Goal: Task Accomplishment & Management: Manage account settings

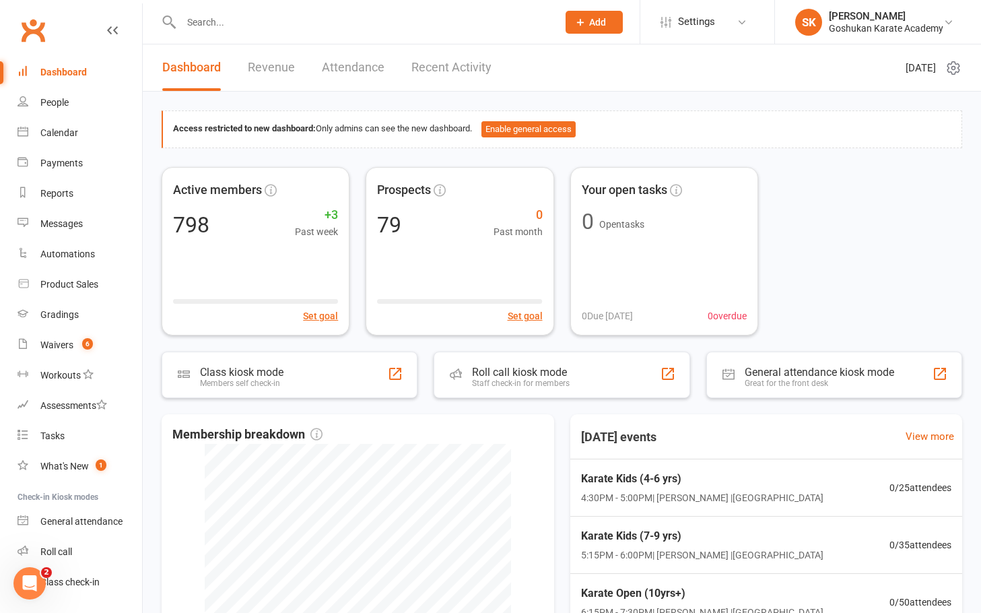
click at [50, 70] on div "Dashboard" at bounding box center [63, 72] width 46 height 11
click at [63, 346] on div "Waivers" at bounding box center [56, 344] width 33 height 11
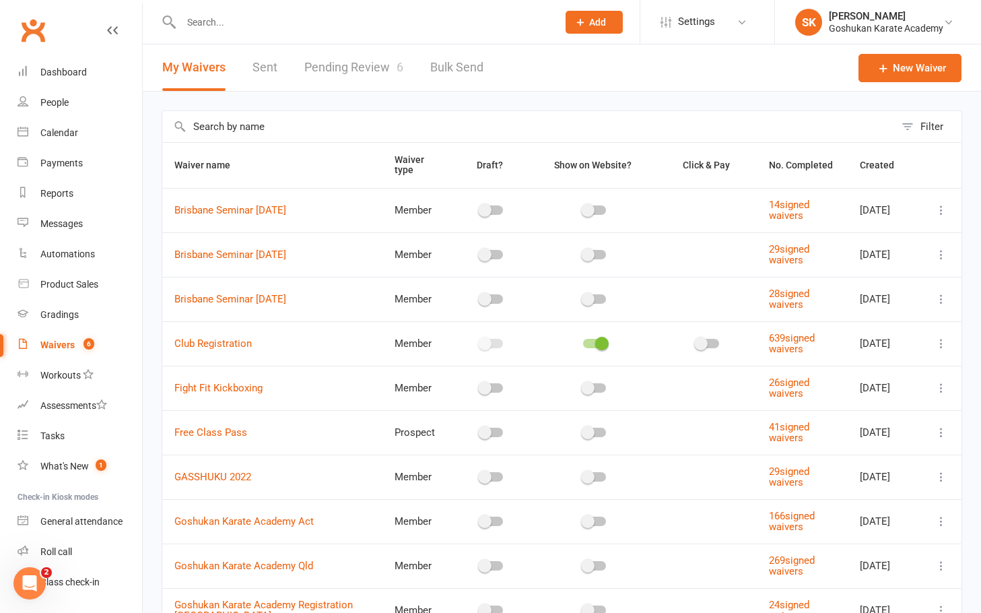
click at [365, 65] on link "Pending Review 6" at bounding box center [353, 67] width 99 height 46
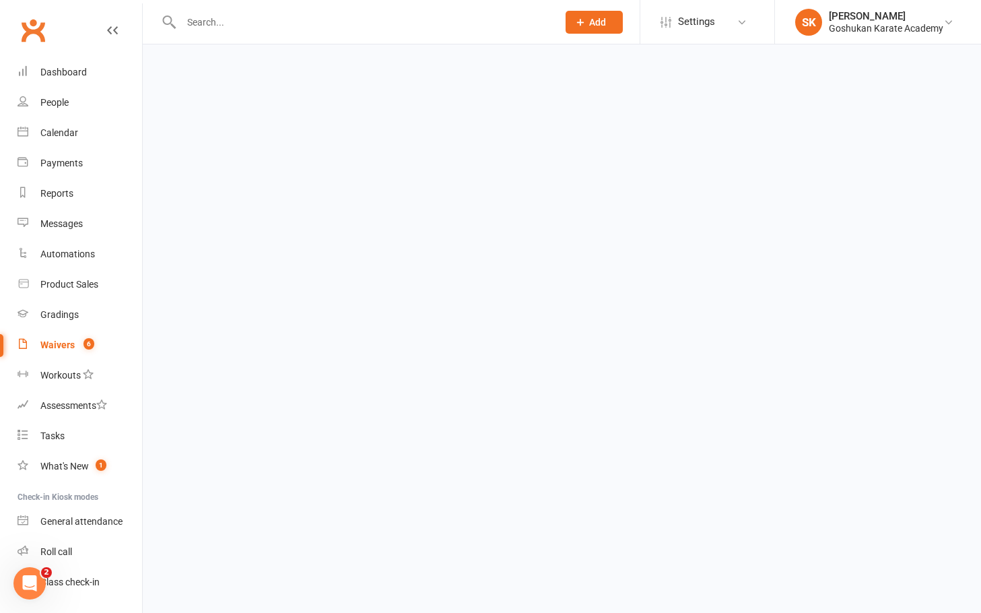
select select "25"
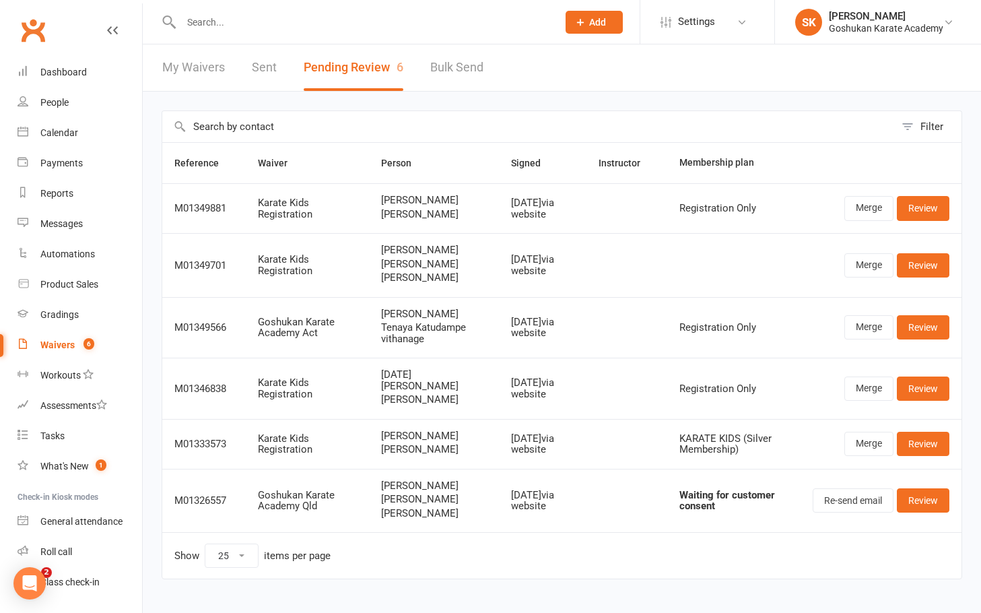
select select "25"
